Goal: Transaction & Acquisition: Purchase product/service

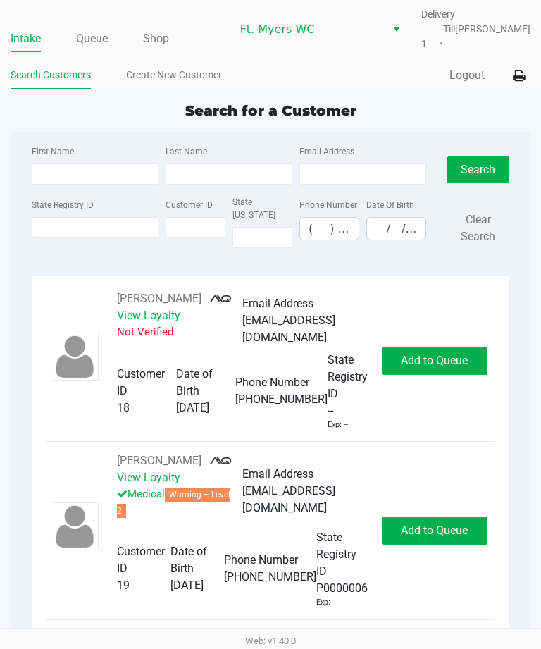
click at [92, 39] on link "Queue" at bounding box center [92, 39] width 32 height 20
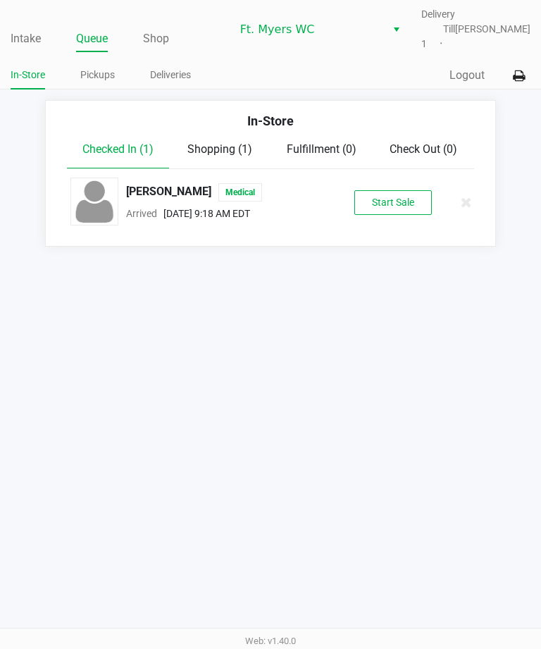
click at [159, 72] on link "Deliveries" at bounding box center [170, 75] width 41 height 18
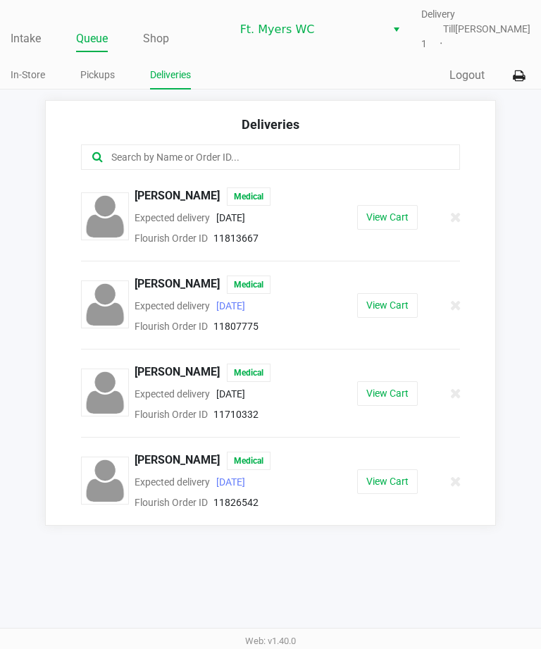
click at [143, 291] on span "[PERSON_NAME]" at bounding box center [177, 285] width 85 height 18
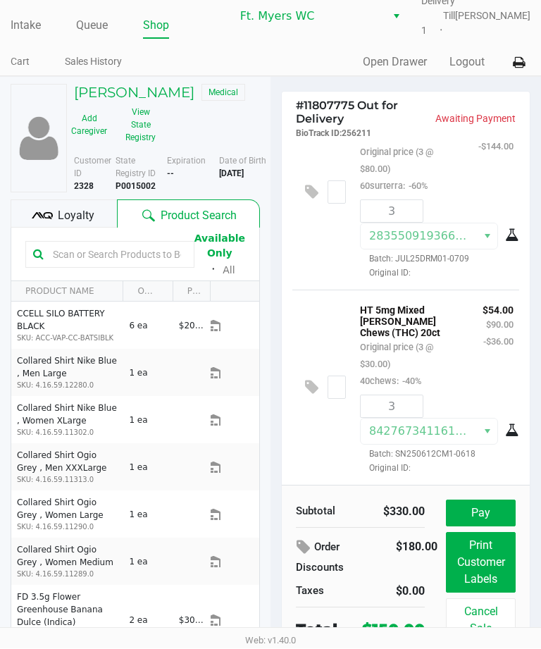
scroll to position [56, 0]
click at [477, 525] on button "Pay" at bounding box center [481, 513] width 70 height 27
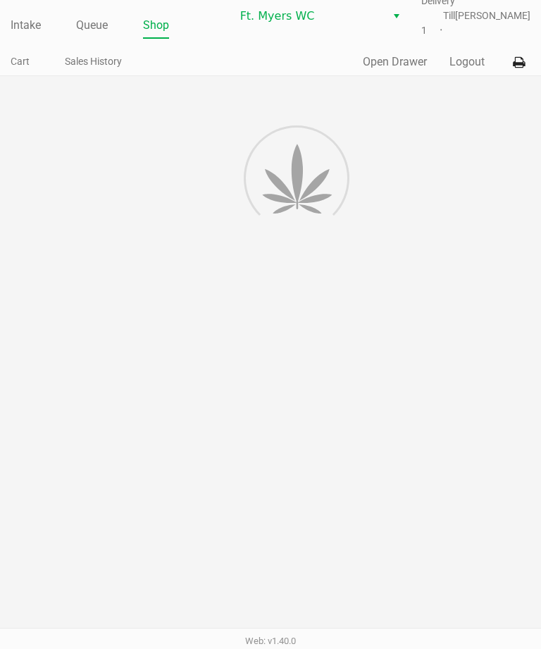
scroll to position [54, 0]
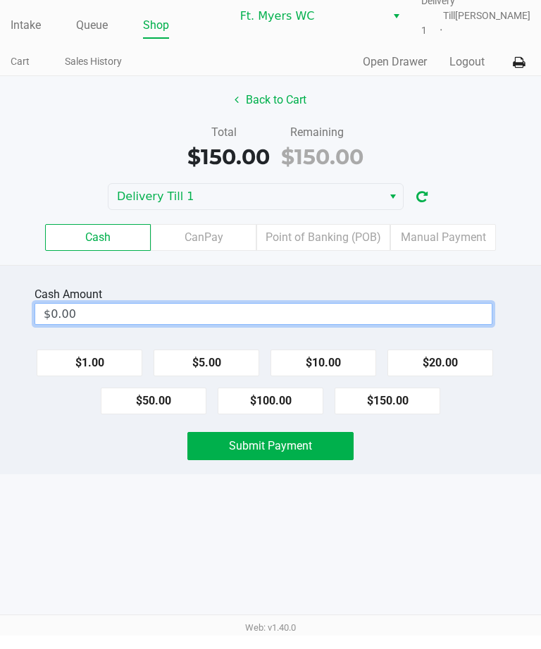
click at [151, 321] on input "$0.00" at bounding box center [263, 327] width 457 height 20
type input "0"
click at [128, 317] on input "0" at bounding box center [263, 327] width 457 height 20
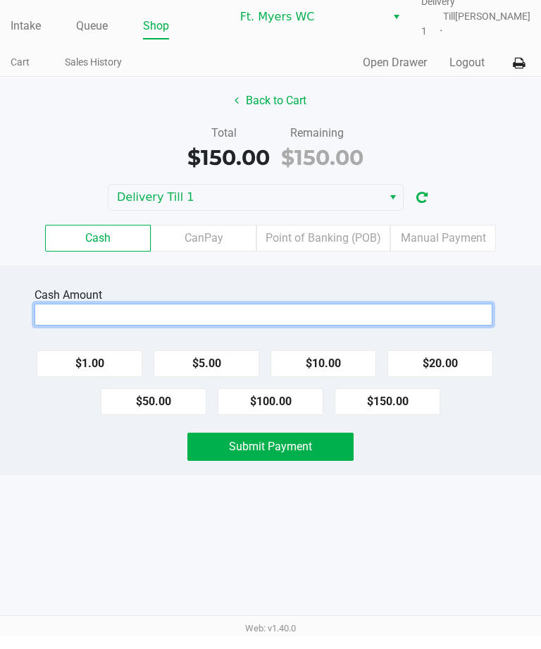
click at [0, 137] on div "Total $150.00 Remaining $150.00" at bounding box center [270, 161] width 562 height 49
click at [178, 317] on input at bounding box center [263, 327] width 457 height 20
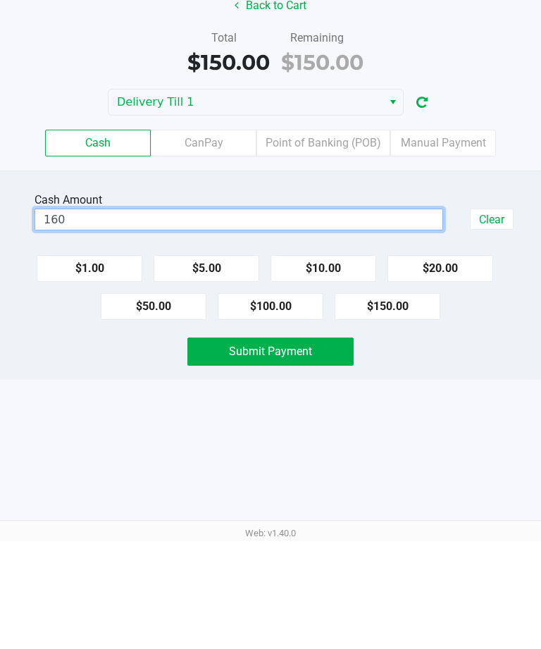
click at [290, 445] on button "Submit Payment" at bounding box center [270, 459] width 166 height 28
type input "$160.00"
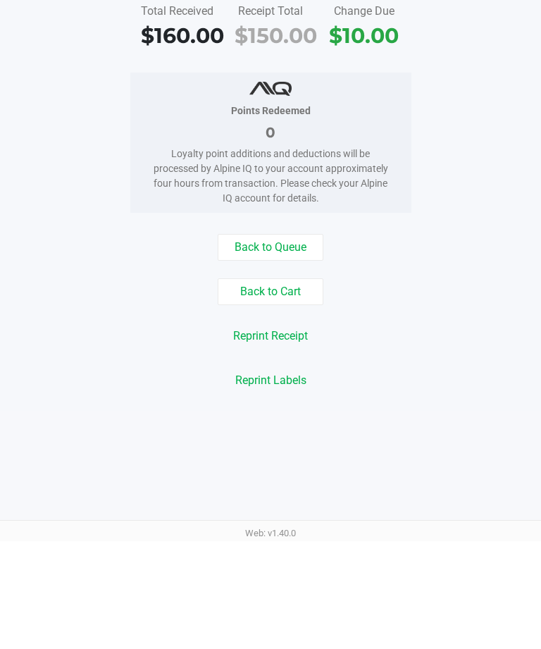
scroll to position [1, 0]
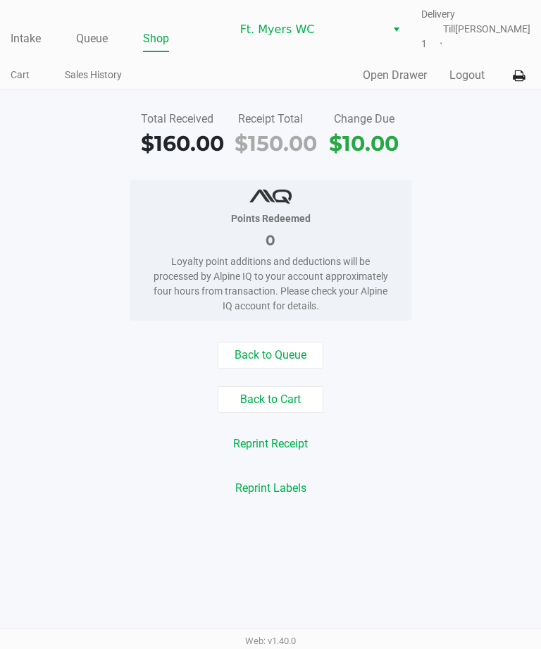
click at [96, 42] on link "Queue" at bounding box center [92, 39] width 32 height 20
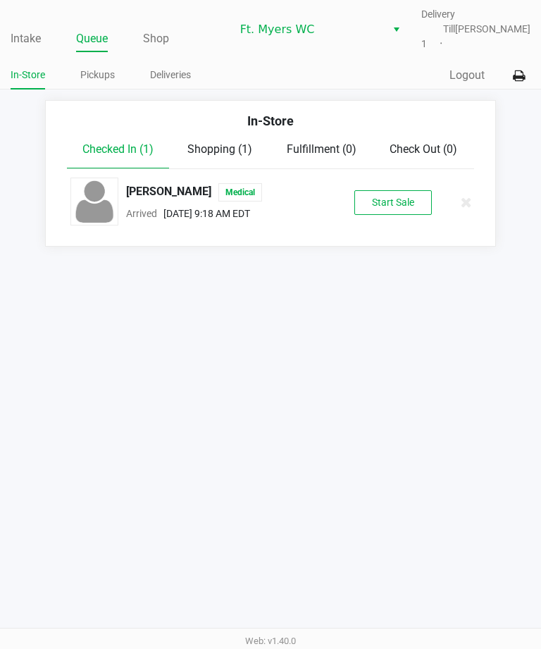
click at [175, 72] on link "Deliveries" at bounding box center [170, 75] width 41 height 18
